Goal: Task Accomplishment & Management: Use online tool/utility

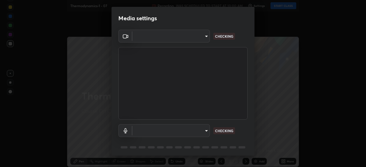
type input "1c1fc7f170fe0fb63c593947f71fbe7b7276dd803ac4132beb317857cbf647bf"
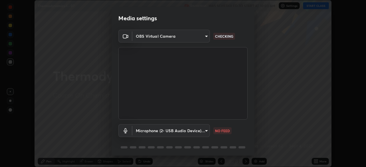
scroll to position [20, 0]
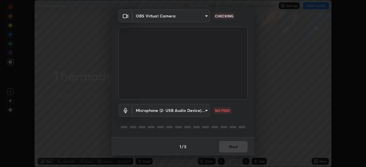
click at [202, 112] on body "Erase all Thermodynamics-1 - 07 Recording WAS SCHEDULED TO START AT 10:00 AM Se…" at bounding box center [183, 83] width 366 height 167
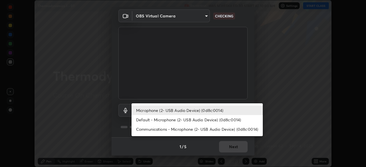
click at [189, 121] on li "Default - Microphone (2- USB Audio Device) (0d8c:0014)" at bounding box center [197, 119] width 131 height 9
type input "default"
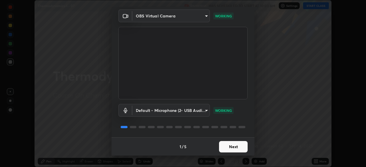
click at [233, 148] on button "Next" at bounding box center [233, 146] width 29 height 11
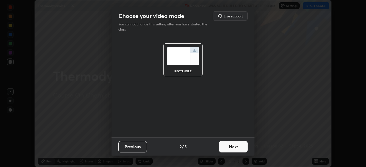
click at [234, 151] on button "Next" at bounding box center [233, 146] width 29 height 11
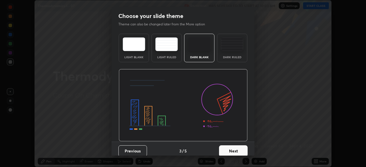
click at [234, 152] on button "Next" at bounding box center [233, 151] width 29 height 11
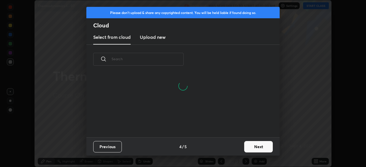
click at [251, 145] on button "Next" at bounding box center [258, 146] width 29 height 11
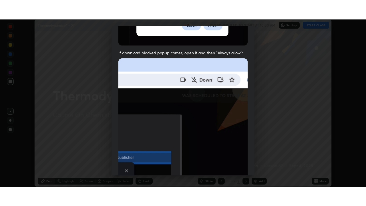
scroll to position [137, 0]
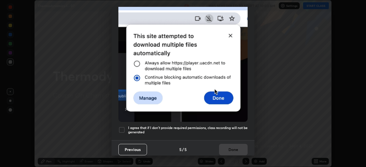
click at [120, 127] on div at bounding box center [121, 130] width 7 height 7
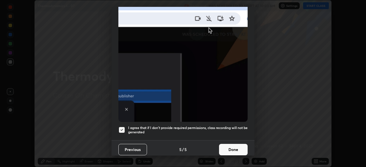
click at [224, 144] on button "Done" at bounding box center [233, 149] width 29 height 11
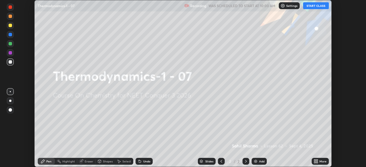
click at [319, 163] on div "More" at bounding box center [320, 161] width 17 height 7
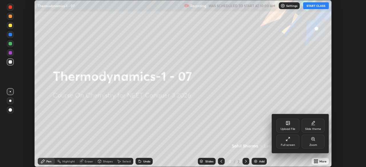
click at [290, 141] on div "Full screen" at bounding box center [288, 142] width 23 height 14
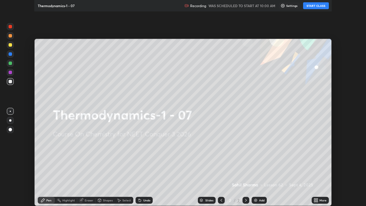
scroll to position [206, 366]
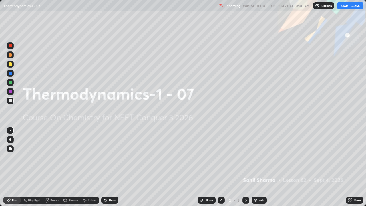
click at [260, 167] on div "Add" at bounding box center [261, 200] width 5 height 3
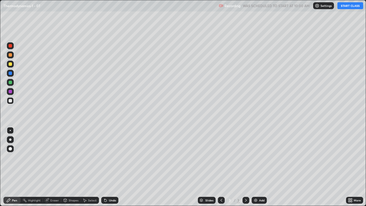
click at [351, 167] on icon at bounding box center [351, 200] width 1 height 1
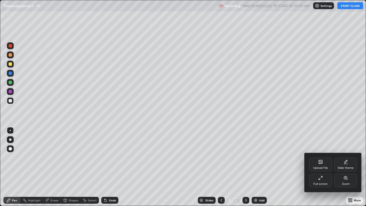
click at [319, 166] on div "Upload File" at bounding box center [320, 167] width 15 height 3
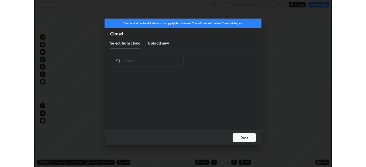
scroll to position [70, 184]
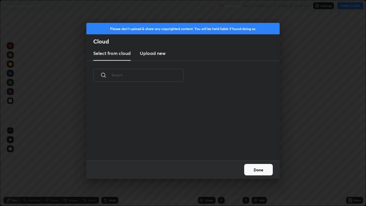
click at [156, 52] on h3 "Upload new" at bounding box center [153, 53] width 26 height 7
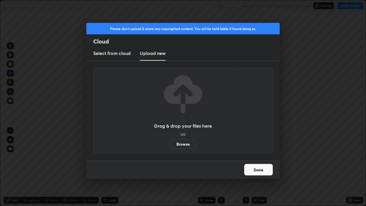
click at [183, 144] on label "Browse" at bounding box center [182, 144] width 25 height 9
click at [170, 144] on input "Browse" at bounding box center [170, 144] width 0 height 9
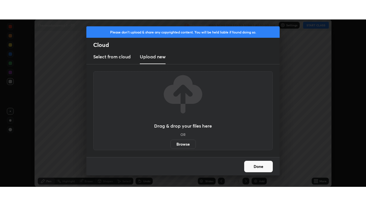
scroll to position [28433, 28234]
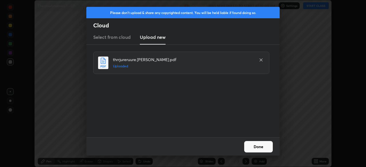
click at [261, 150] on button "Done" at bounding box center [258, 146] width 29 height 11
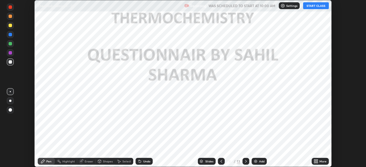
click at [317, 162] on icon at bounding box center [316, 162] width 1 height 1
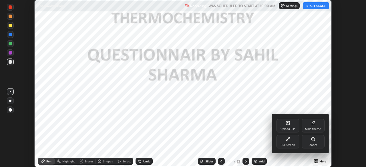
click at [293, 145] on div "Full screen" at bounding box center [288, 145] width 14 height 3
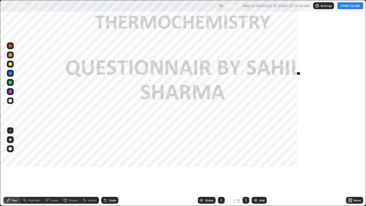
scroll to position [206, 366]
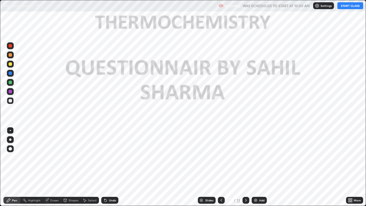
click at [263, 167] on div "Add" at bounding box center [261, 200] width 5 height 3
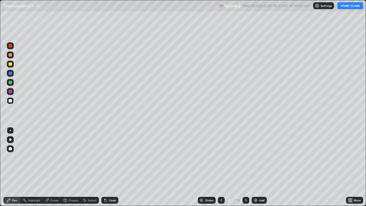
click at [347, 5] on button "START CLASS" at bounding box center [350, 5] width 26 height 7
click at [11, 148] on div at bounding box center [10, 148] width 3 height 3
click at [11, 63] on div at bounding box center [10, 63] width 3 height 3
click at [11, 101] on div at bounding box center [10, 100] width 3 height 3
click at [10, 92] on div at bounding box center [10, 91] width 3 height 3
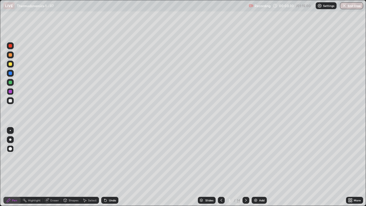
click at [11, 83] on div at bounding box center [10, 82] width 3 height 3
click at [12, 100] on div at bounding box center [10, 100] width 7 height 7
click at [11, 83] on div at bounding box center [10, 82] width 3 height 3
click at [11, 98] on div at bounding box center [10, 100] width 7 height 7
click at [11, 63] on div at bounding box center [10, 63] width 3 height 3
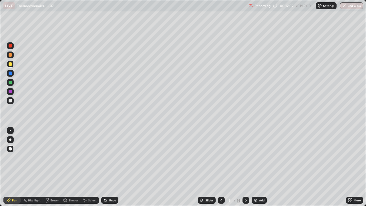
click at [261, 167] on div "Add" at bounding box center [259, 200] width 15 height 7
click at [11, 98] on div at bounding box center [10, 100] width 7 height 7
click at [11, 99] on div at bounding box center [10, 100] width 3 height 3
click at [11, 63] on div at bounding box center [10, 63] width 3 height 3
click at [10, 101] on div at bounding box center [10, 100] width 3 height 3
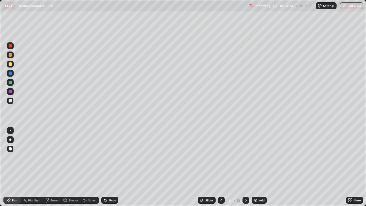
click at [11, 72] on div at bounding box center [10, 73] width 3 height 3
click at [11, 100] on div at bounding box center [10, 100] width 3 height 3
click at [11, 65] on div at bounding box center [10, 63] width 3 height 3
click at [10, 100] on div at bounding box center [10, 100] width 3 height 3
click at [11, 82] on div at bounding box center [10, 82] width 3 height 3
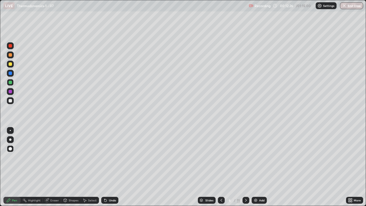
click at [11, 102] on div at bounding box center [10, 100] width 3 height 3
click at [10, 83] on div at bounding box center [10, 82] width 3 height 3
click at [9, 65] on div at bounding box center [10, 63] width 3 height 3
click at [11, 83] on div at bounding box center [10, 82] width 3 height 3
click at [11, 101] on div at bounding box center [10, 100] width 3 height 3
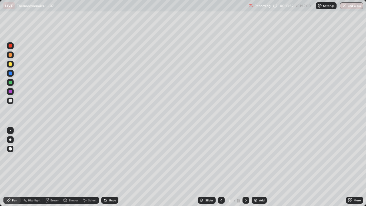
click at [9, 66] on div at bounding box center [10, 64] width 7 height 7
click at [245, 167] on icon at bounding box center [246, 200] width 5 height 5
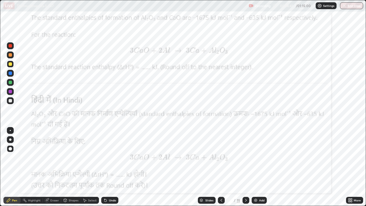
click at [220, 167] on div at bounding box center [221, 200] width 7 height 7
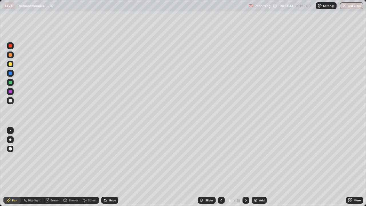
click at [258, 167] on div "Add" at bounding box center [259, 200] width 15 height 7
click at [50, 167] on div "Eraser" at bounding box center [54, 200] width 9 height 3
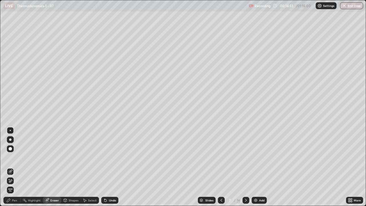
click at [12, 167] on div "Pen" at bounding box center [14, 200] width 5 height 3
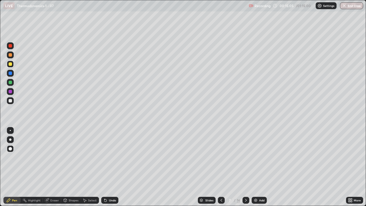
click at [50, 167] on div "Eraser" at bounding box center [52, 200] width 18 height 7
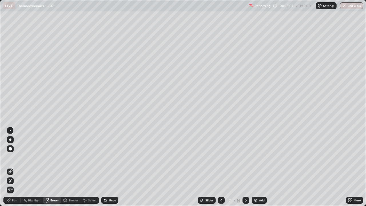
click at [13, 167] on div "Pen" at bounding box center [14, 200] width 5 height 3
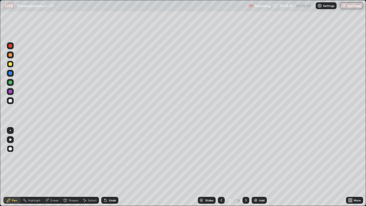
click at [9, 100] on div at bounding box center [10, 100] width 3 height 3
click at [11, 81] on div at bounding box center [10, 82] width 3 height 3
click at [221, 167] on icon at bounding box center [221, 200] width 5 height 5
click at [245, 167] on icon at bounding box center [246, 200] width 5 height 5
click at [9, 100] on div at bounding box center [10, 100] width 3 height 3
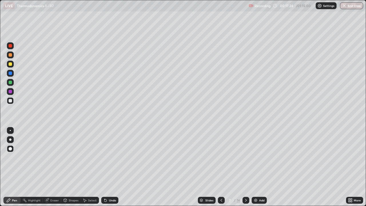
click at [11, 63] on div at bounding box center [10, 63] width 3 height 3
click at [10, 83] on div at bounding box center [10, 82] width 3 height 3
click at [257, 167] on img at bounding box center [255, 200] width 5 height 5
click at [10, 63] on div at bounding box center [10, 63] width 3 height 3
click at [10, 100] on div at bounding box center [10, 100] width 3 height 3
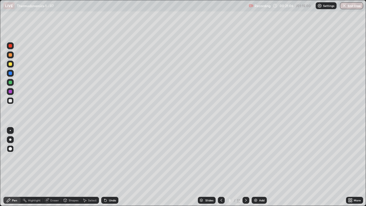
click at [10, 84] on div at bounding box center [10, 82] width 7 height 7
click at [51, 167] on div "Eraser" at bounding box center [54, 200] width 9 height 3
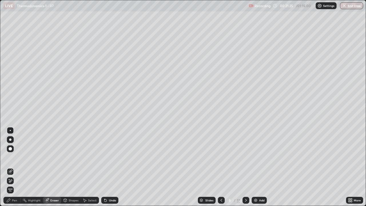
click at [13, 167] on div "Pen" at bounding box center [14, 200] width 5 height 3
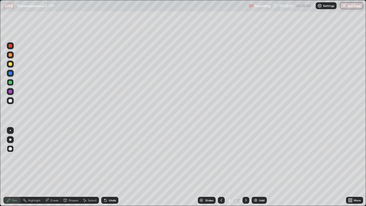
click at [220, 167] on icon at bounding box center [221, 200] width 5 height 5
click at [218, 167] on div at bounding box center [221, 200] width 7 height 7
click at [246, 167] on icon at bounding box center [246, 200] width 5 height 5
click at [245, 167] on icon at bounding box center [246, 200] width 5 height 5
click at [259, 167] on div "Add" at bounding box center [261, 200] width 5 height 3
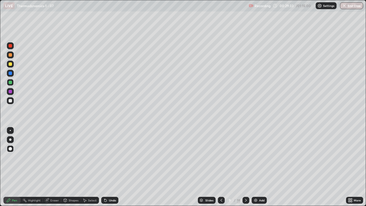
click at [13, 101] on div at bounding box center [10, 100] width 7 height 7
click at [11, 62] on div at bounding box center [10, 63] width 3 height 3
click at [10, 101] on div at bounding box center [10, 100] width 3 height 3
click at [261, 167] on div "Add" at bounding box center [259, 200] width 15 height 7
click at [11, 99] on div at bounding box center [10, 100] width 3 height 3
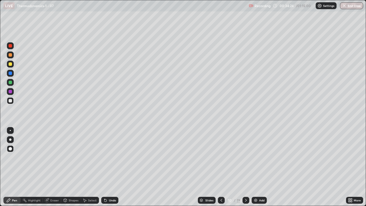
click at [9, 64] on div at bounding box center [10, 63] width 3 height 3
click at [11, 101] on div at bounding box center [10, 100] width 3 height 3
click at [11, 63] on div at bounding box center [10, 63] width 3 height 3
click at [204, 167] on div "Slides" at bounding box center [207, 200] width 18 height 7
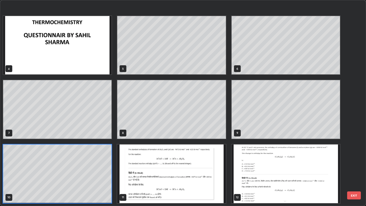
scroll to position [123, 0]
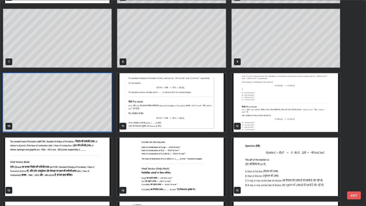
click at [198, 110] on img "grid" at bounding box center [171, 102] width 108 height 59
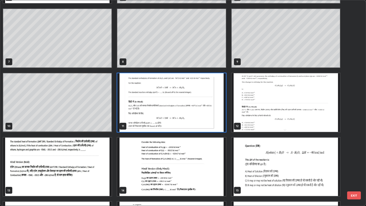
click at [199, 110] on img "grid" at bounding box center [171, 102] width 108 height 59
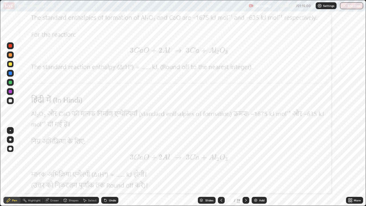
click at [10, 74] on div at bounding box center [10, 73] width 3 height 3
click at [11, 100] on div at bounding box center [10, 100] width 3 height 3
click at [10, 64] on div at bounding box center [10, 63] width 3 height 3
click at [11, 72] on div at bounding box center [10, 73] width 3 height 3
click at [11, 92] on div at bounding box center [10, 91] width 3 height 3
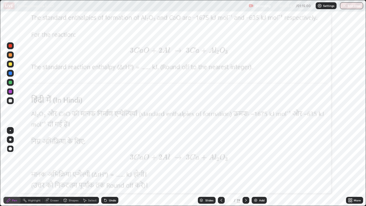
click at [208, 167] on div "Slides" at bounding box center [209, 200] width 8 height 3
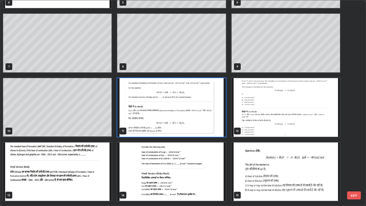
scroll to position [122, 0]
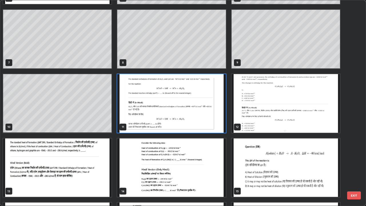
click at [283, 110] on img "grid" at bounding box center [286, 103] width 108 height 59
click at [284, 108] on img "grid" at bounding box center [286, 103] width 108 height 59
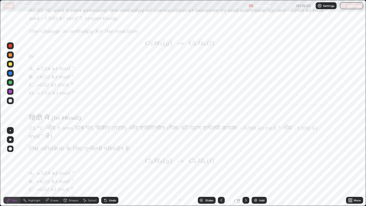
click at [11, 91] on div at bounding box center [10, 91] width 3 height 3
click at [17, 28] on div "Erase all" at bounding box center [10, 102] width 14 height 183
click at [10, 90] on div at bounding box center [10, 91] width 3 height 3
click at [11, 92] on div at bounding box center [10, 91] width 3 height 3
click at [206, 167] on div "Slides" at bounding box center [209, 200] width 8 height 3
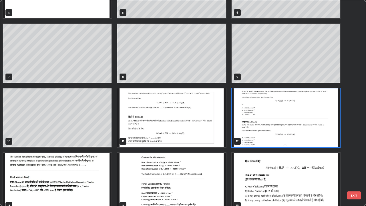
scroll to position [125, 0]
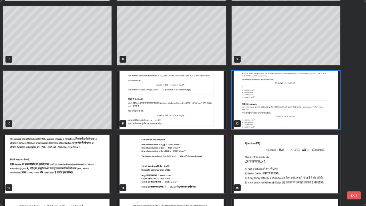
click at [100, 158] on img "grid" at bounding box center [57, 164] width 108 height 59
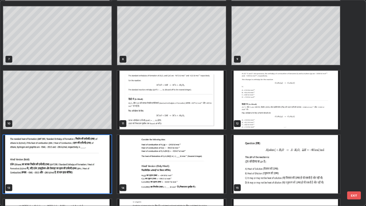
click at [99, 160] on img "grid" at bounding box center [57, 164] width 108 height 59
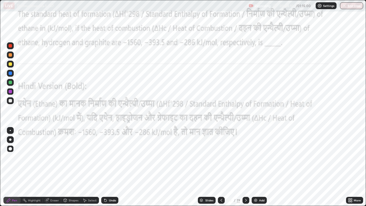
click at [205, 167] on div "Slides" at bounding box center [209, 200] width 8 height 3
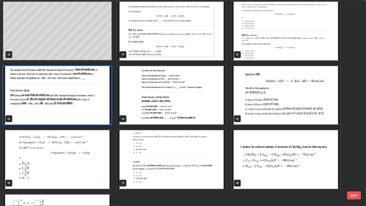
scroll to position [194, 0]
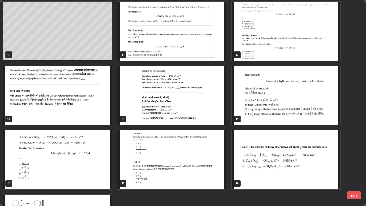
click at [210, 111] on img "grid" at bounding box center [171, 95] width 108 height 59
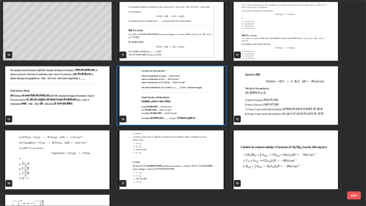
click at [209, 109] on img "grid" at bounding box center [171, 95] width 108 height 59
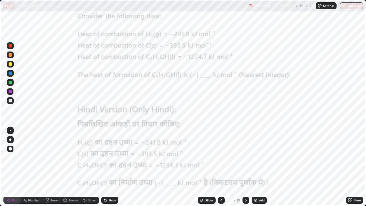
click at [10, 100] on div at bounding box center [10, 100] width 3 height 3
click at [10, 64] on div at bounding box center [10, 63] width 3 height 3
click at [10, 92] on div at bounding box center [10, 91] width 3 height 3
click at [356, 7] on button "End Class" at bounding box center [351, 5] width 23 height 7
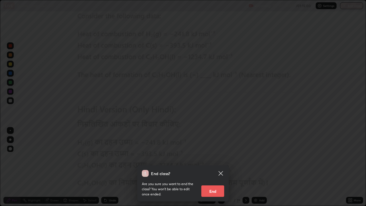
click at [350, 6] on div "End class? Are you sure you want to end the class? You won’t be able to edit on…" at bounding box center [183, 103] width 366 height 206
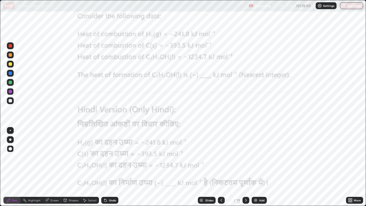
click at [346, 7] on img "button" at bounding box center [344, 5] width 5 height 5
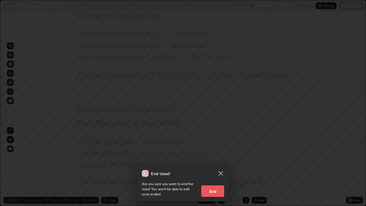
click at [215, 167] on button "End" at bounding box center [212, 190] width 23 height 11
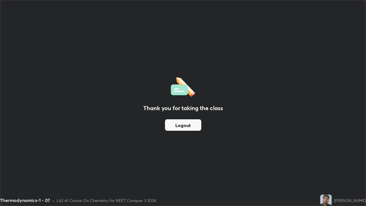
click at [173, 124] on button "Logout" at bounding box center [183, 124] width 36 height 11
